Goal: Use online tool/utility: Utilize a website feature to perform a specific function

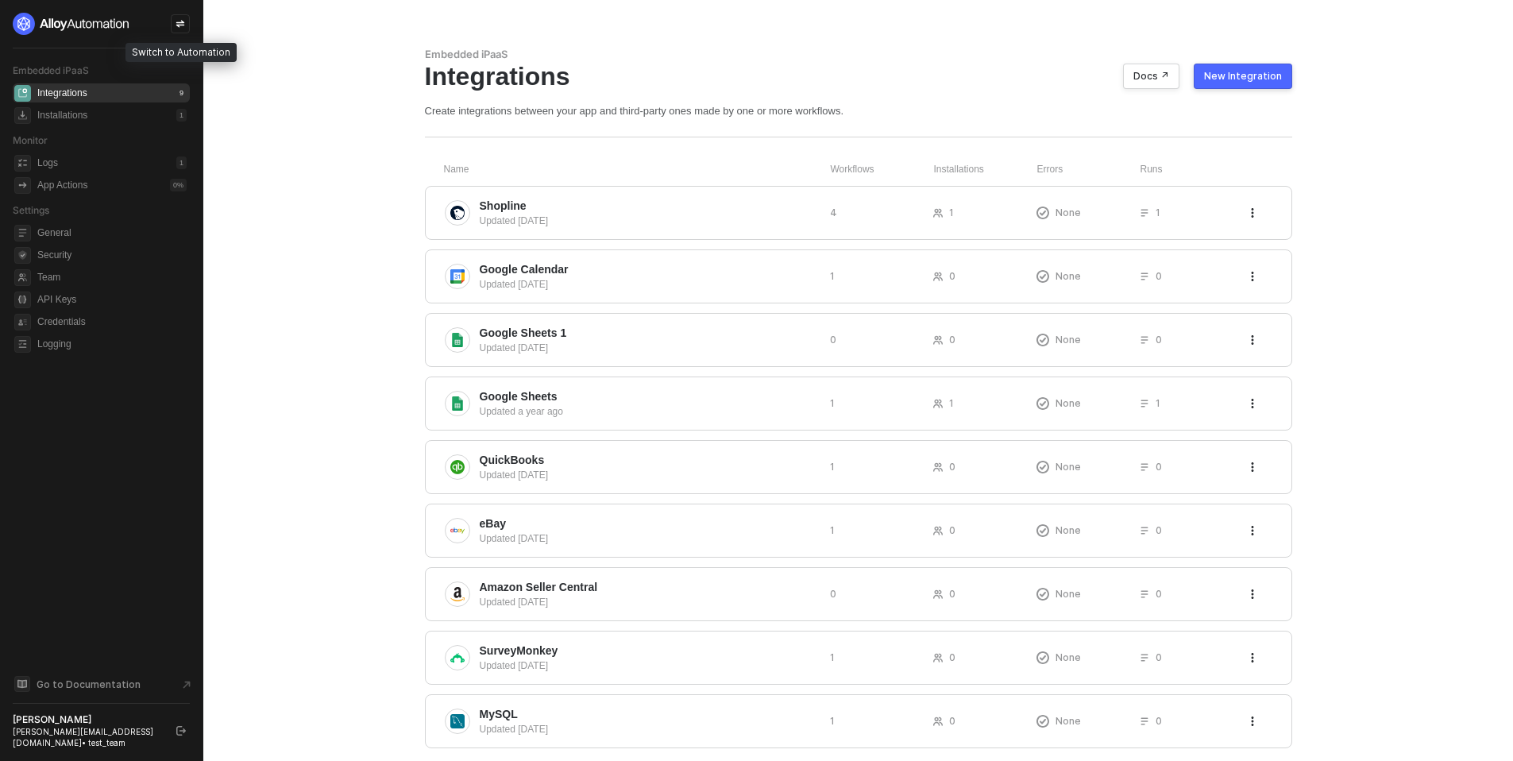
click at [185, 23] on div at bounding box center [180, 23] width 19 height 19
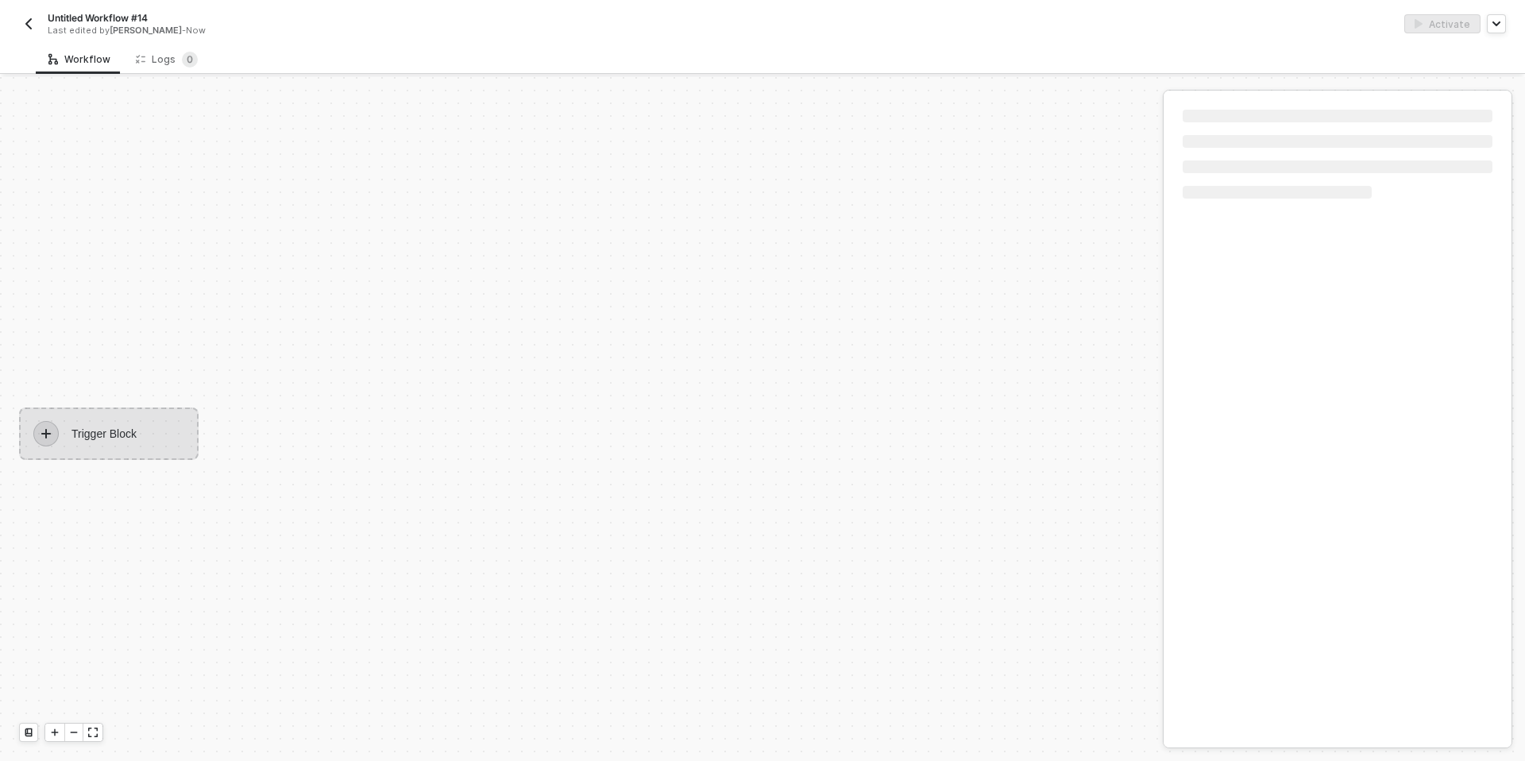
scroll to position [29, 0]
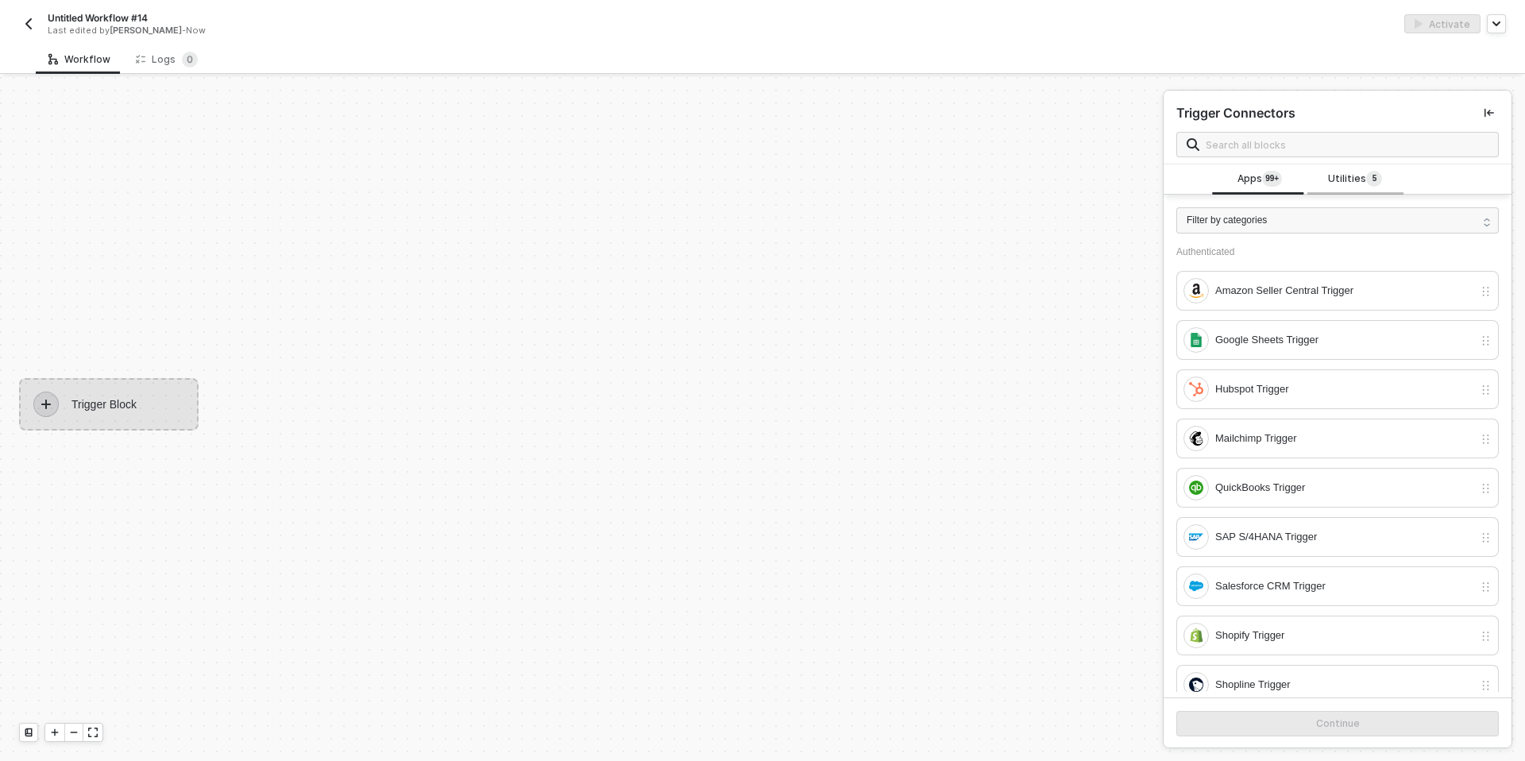
click at [1328, 178] on span "Utilities 5" at bounding box center [1355, 179] width 54 height 17
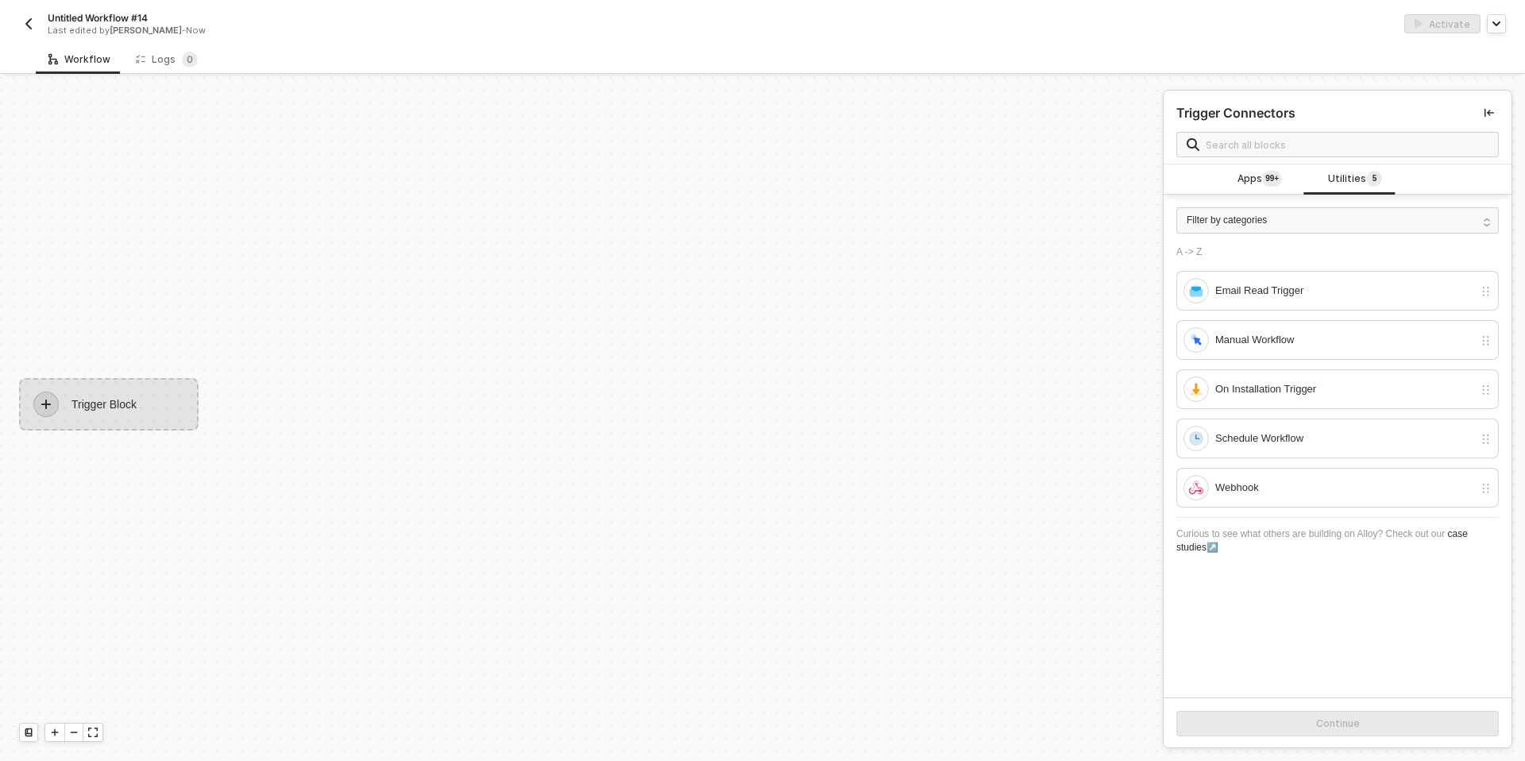
click at [1212, 361] on div "A -> Z Email Read Trigger Manual Workflow On Installation Trigger Schedule Work…" at bounding box center [1337, 376] width 322 height 261
click at [1212, 346] on div "Manual Workflow" at bounding box center [1328, 339] width 290 height 25
click at [1210, 734] on button "Continue" at bounding box center [1337, 723] width 322 height 25
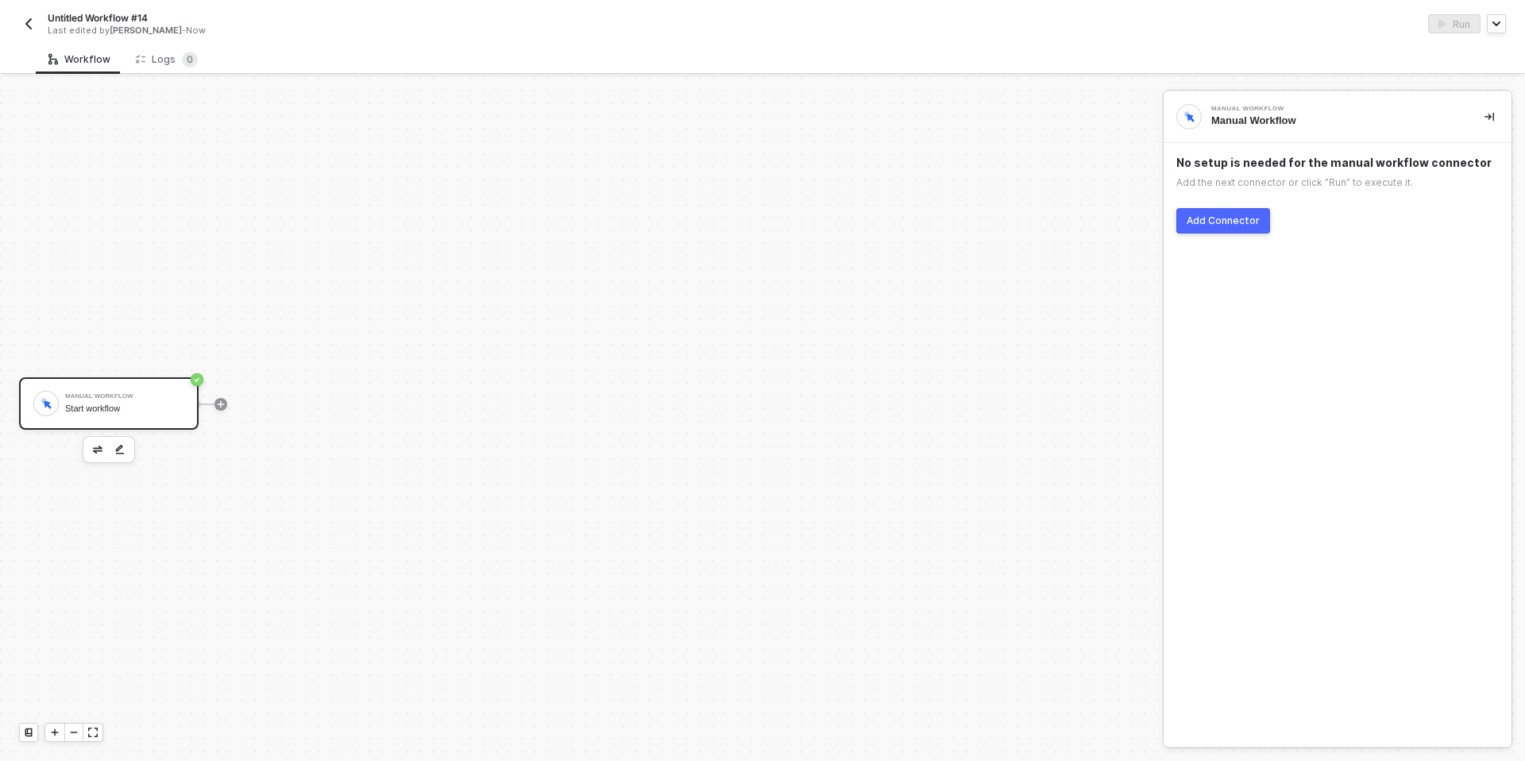
click at [1210, 226] on div "Add Connector" at bounding box center [1222, 220] width 73 height 13
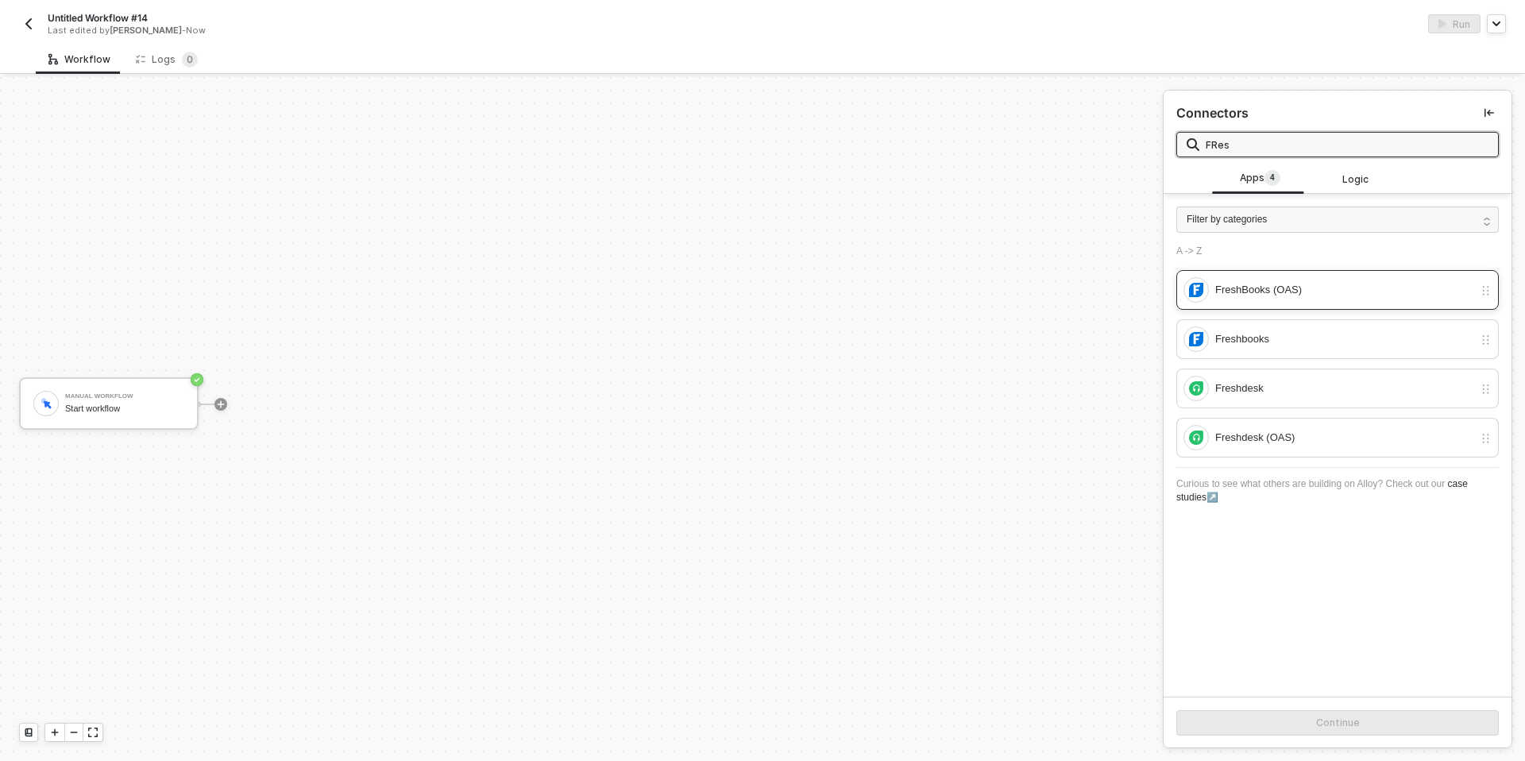
type input "FRes"
click at [1229, 293] on div "FreshBooks (OAS)" at bounding box center [1344, 289] width 258 height 17
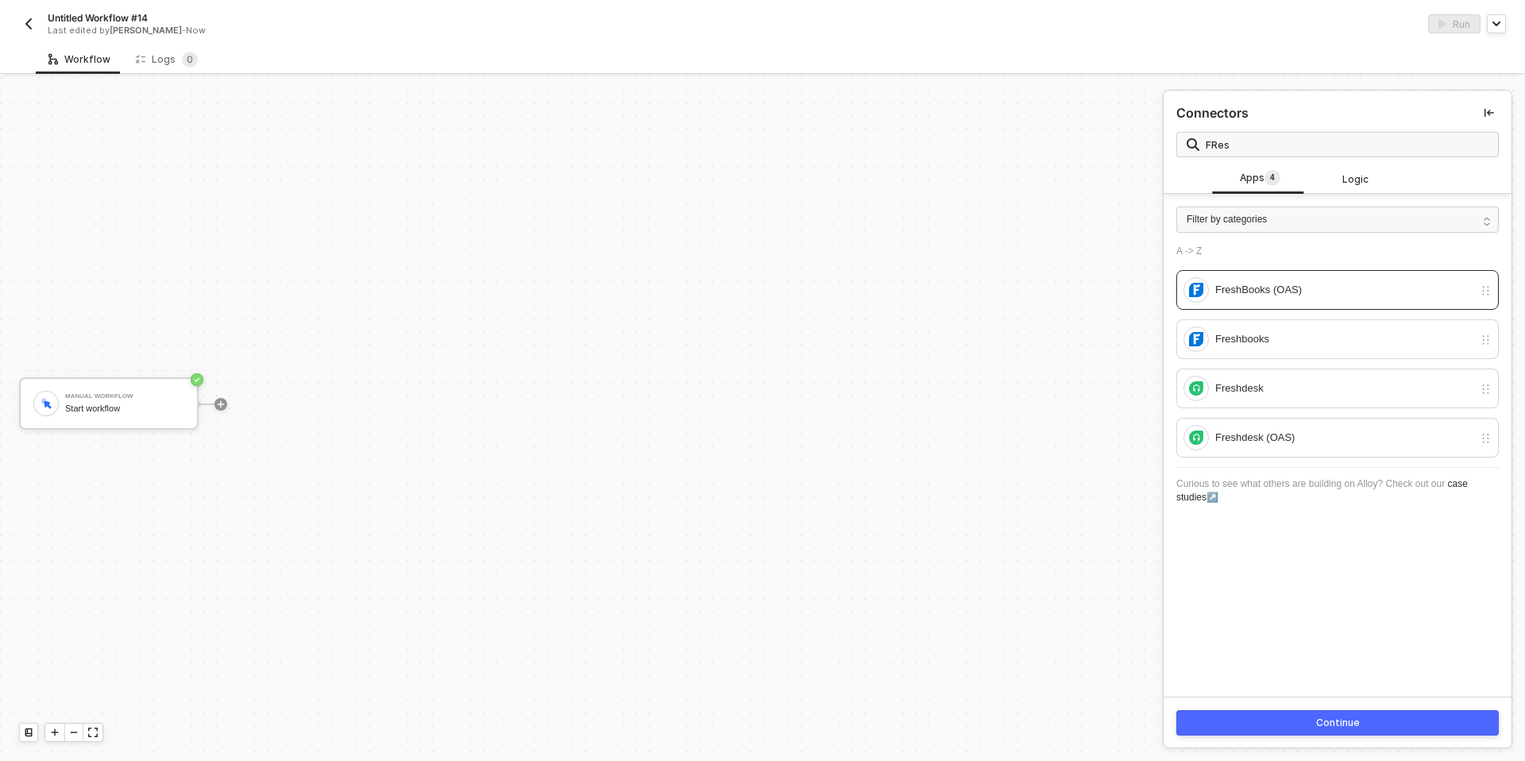
click at [1220, 726] on button "Continue" at bounding box center [1337, 722] width 322 height 25
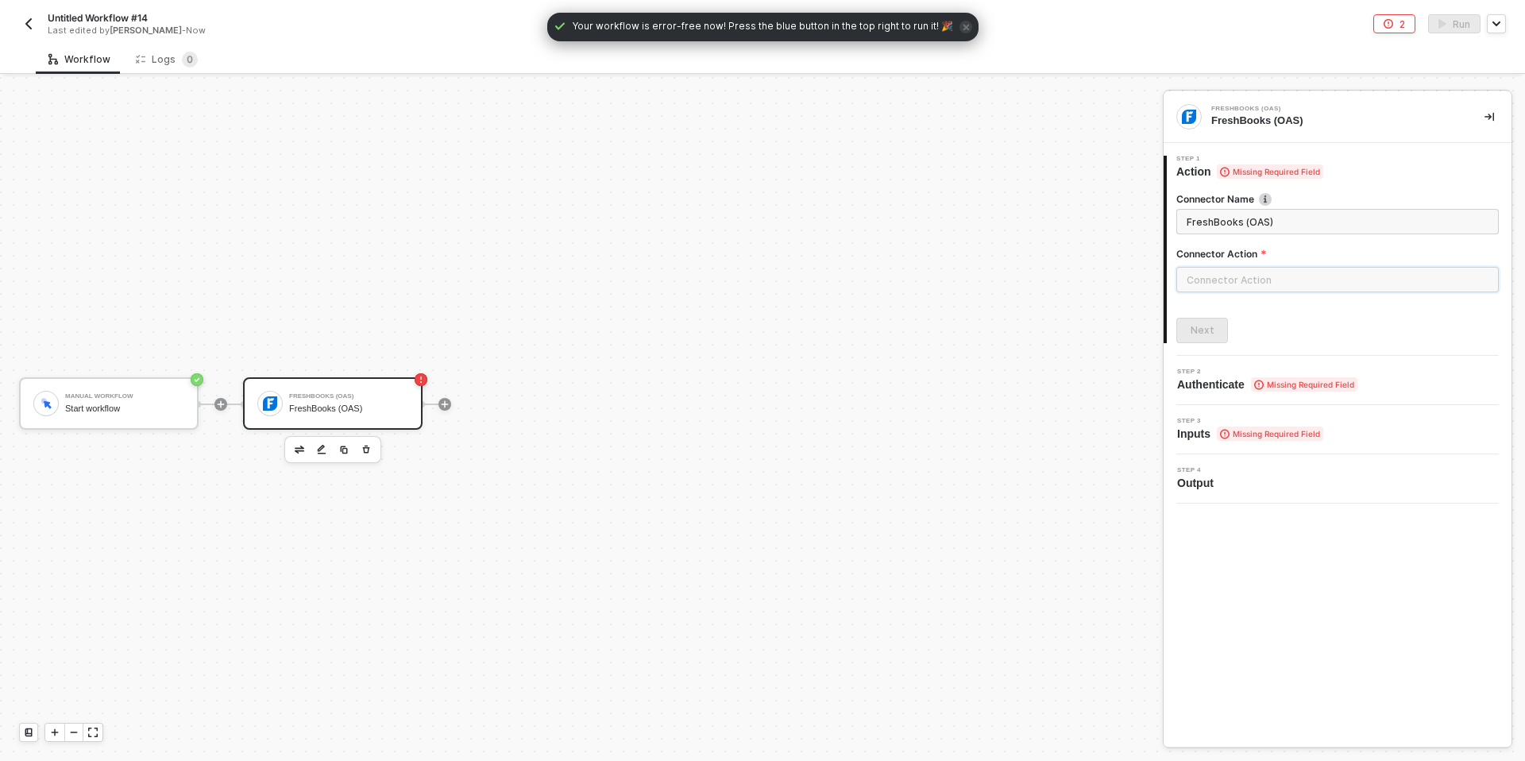
click at [1236, 278] on input "text" at bounding box center [1337, 279] width 322 height 25
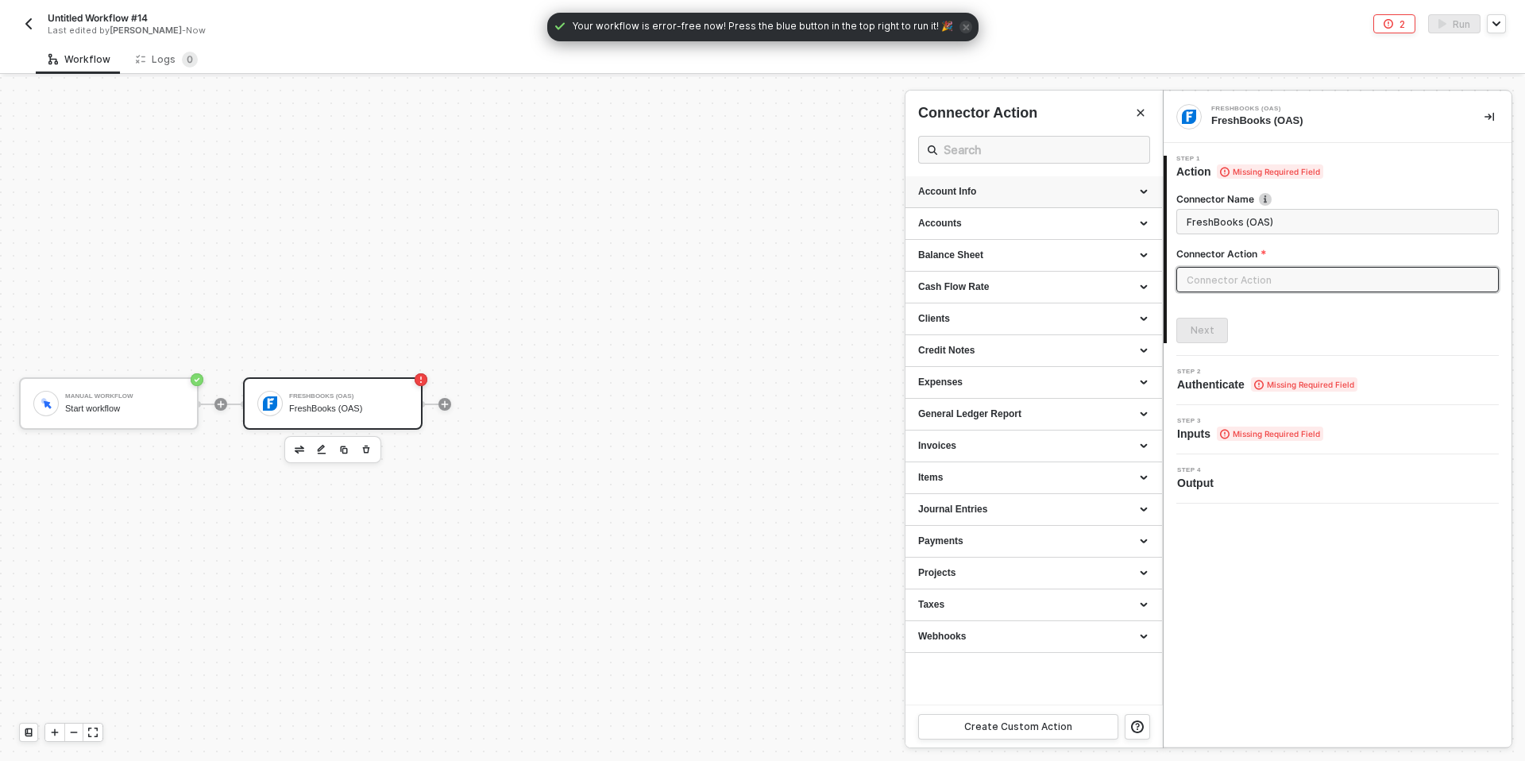
click at [956, 195] on div "Account Info" at bounding box center [1033, 192] width 231 height 14
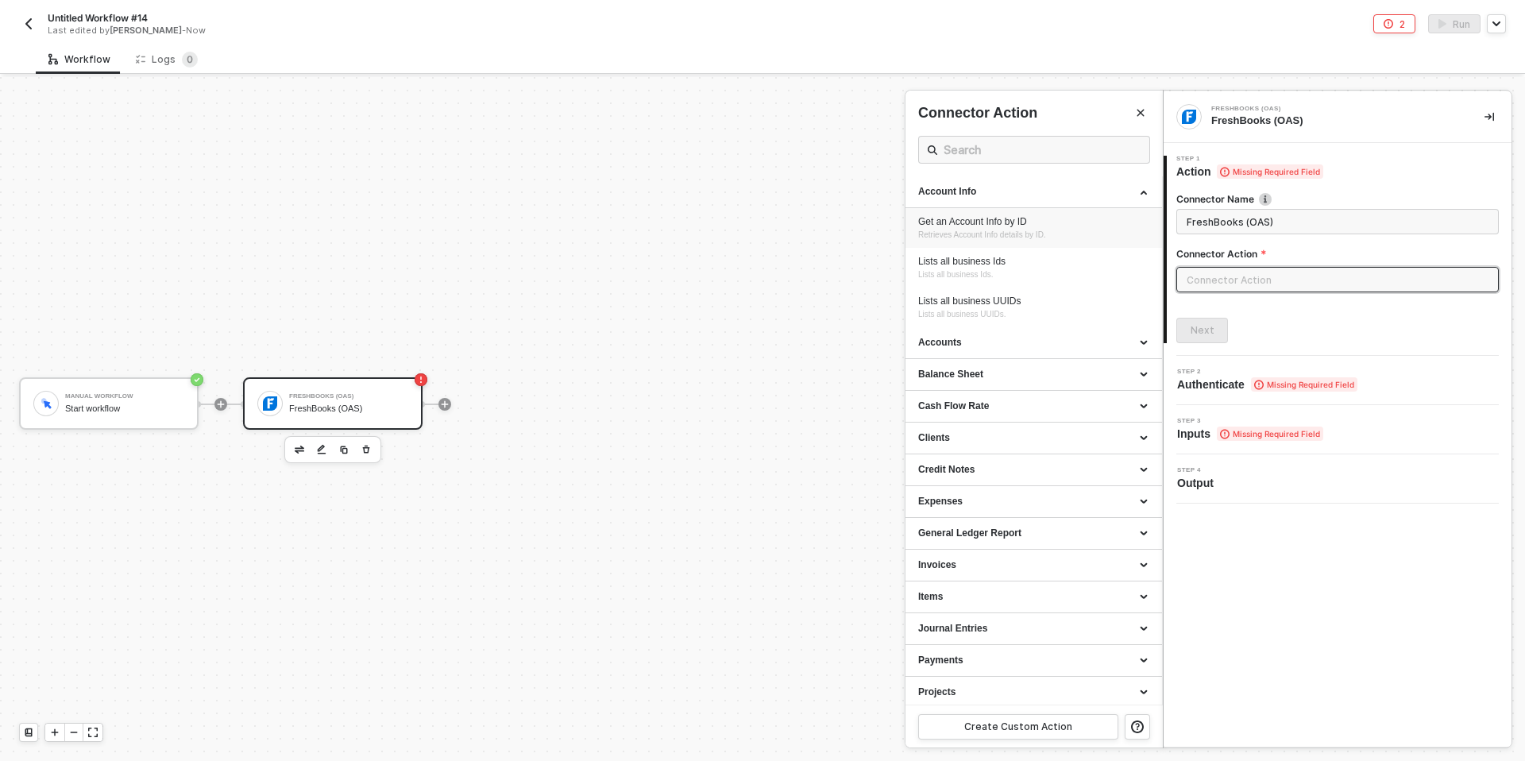
click at [980, 224] on div "Get an Account Info by ID" at bounding box center [1033, 222] width 231 height 14
type input "Retrieves Account Info details by ID."
type input "Account Info - Get an Account Info by ID"
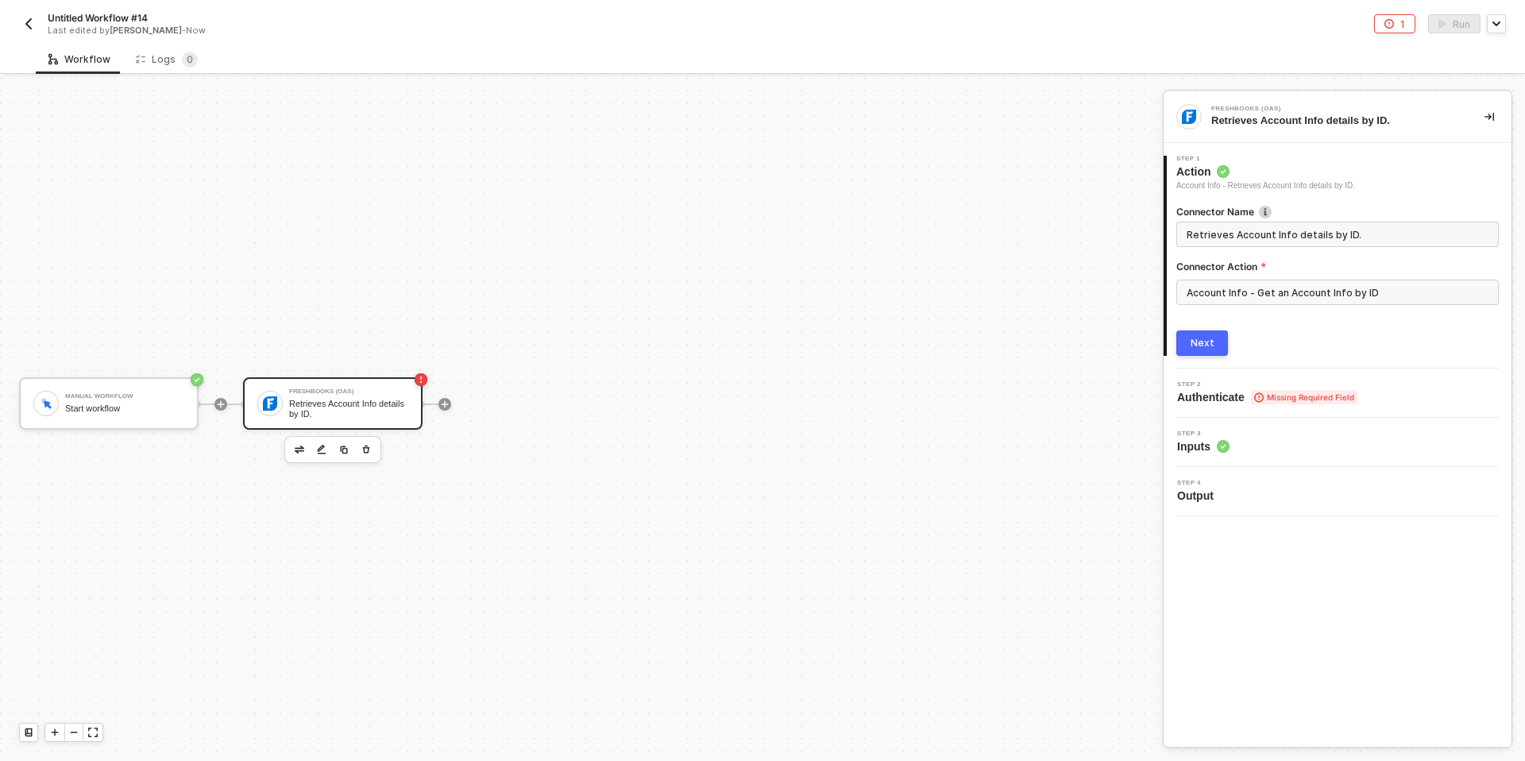
click at [1205, 349] on button "Next" at bounding box center [1202, 342] width 52 height 25
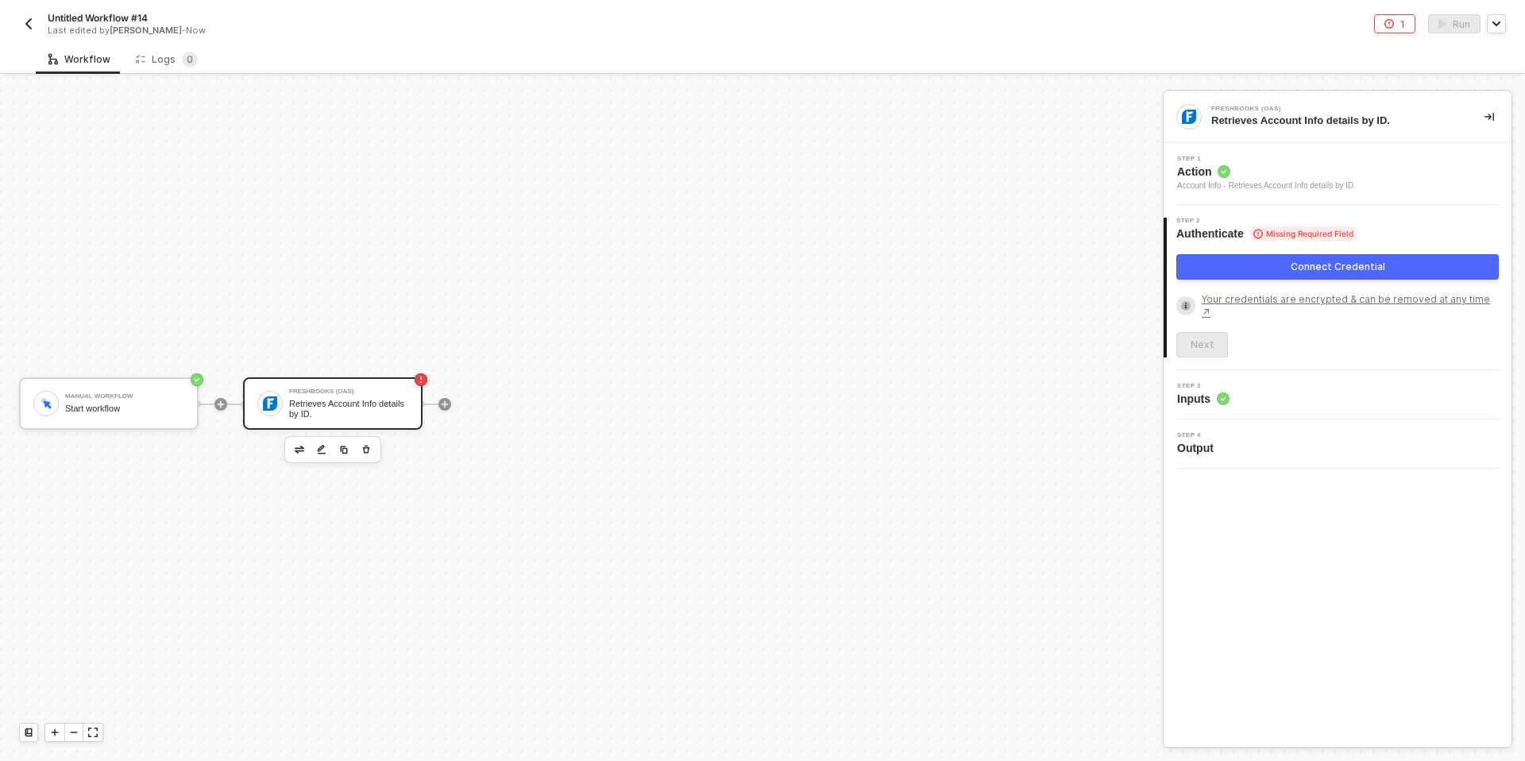
click at [1210, 274] on button "Connect Credential" at bounding box center [1337, 266] width 322 height 25
click at [1284, 264] on button "Connect Credential" at bounding box center [1337, 266] width 322 height 25
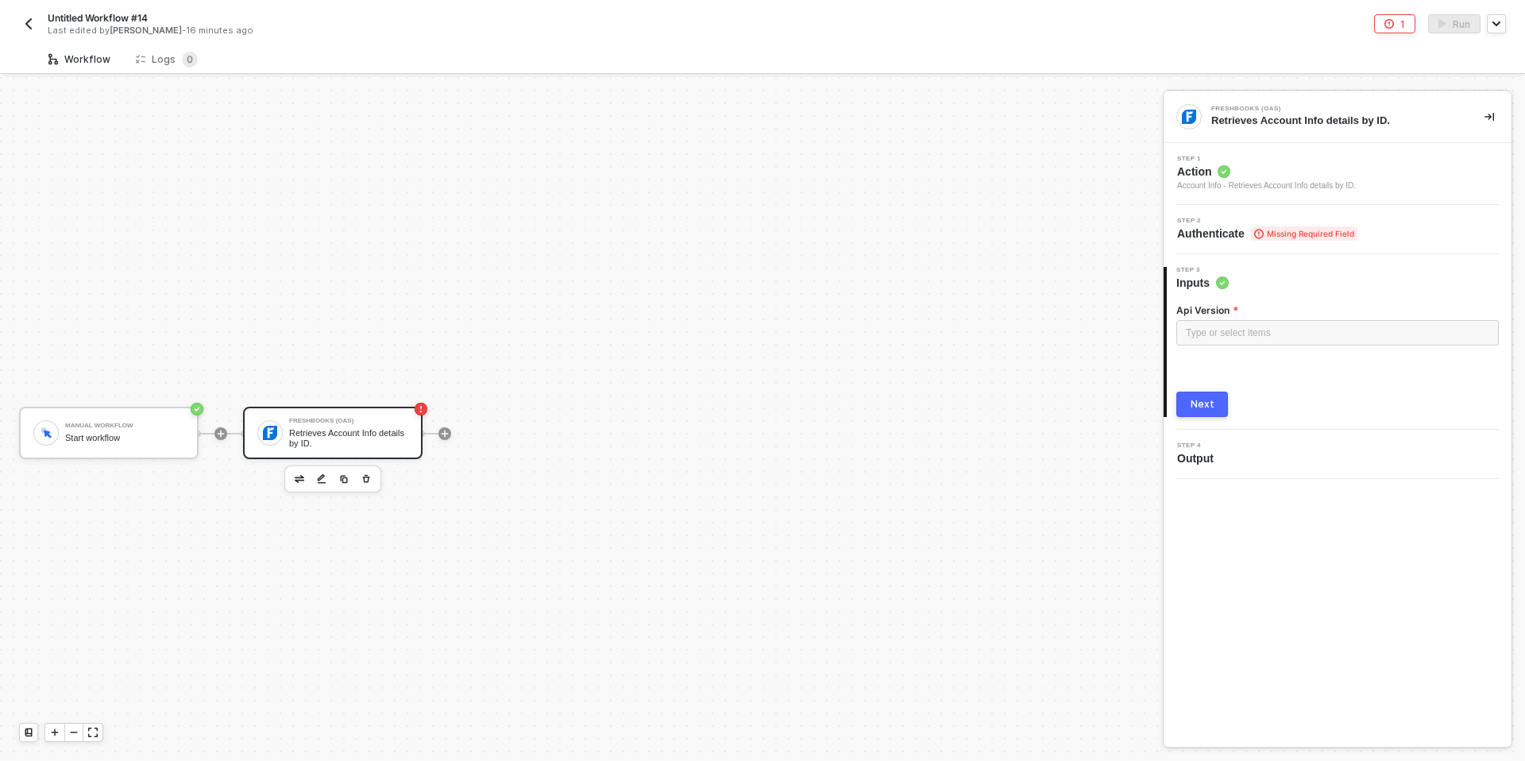
scroll to position [29, 0]
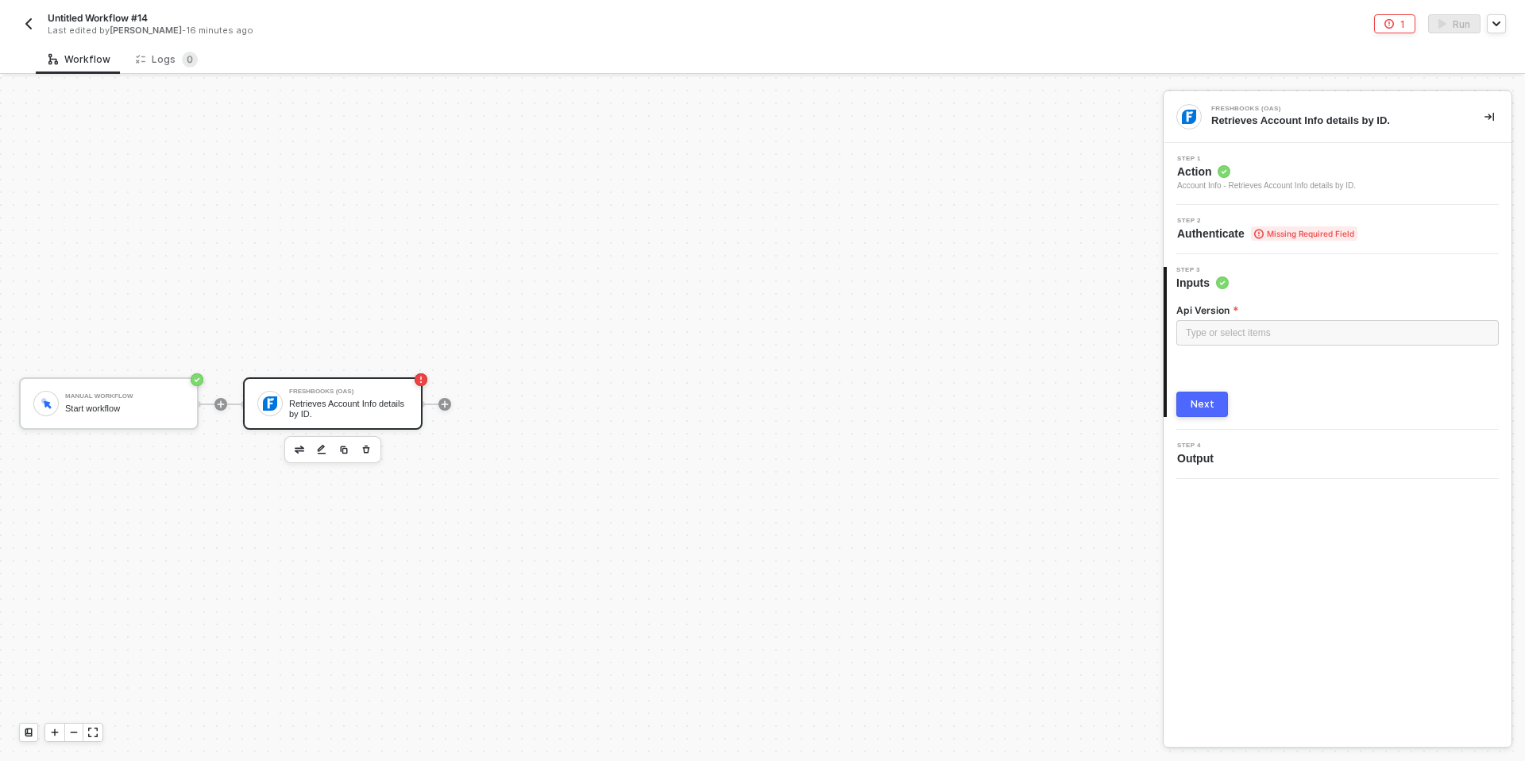
click at [1224, 222] on span "Step 2" at bounding box center [1267, 221] width 180 height 6
